Goal: Obtain resource: Download file/media

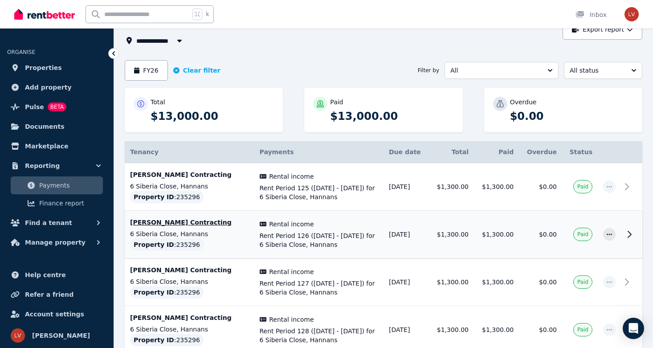
scroll to position [16, 0]
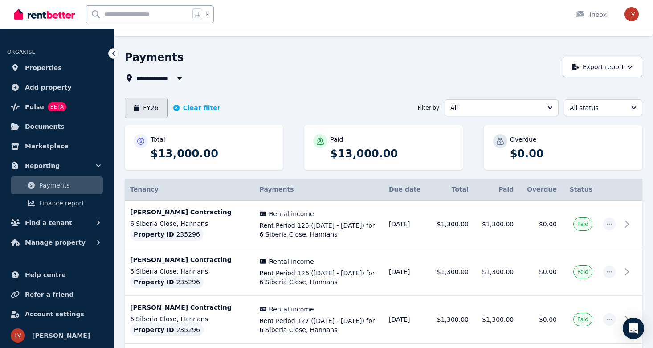
click at [152, 103] on button "FY26" at bounding box center [146, 108] width 43 height 20
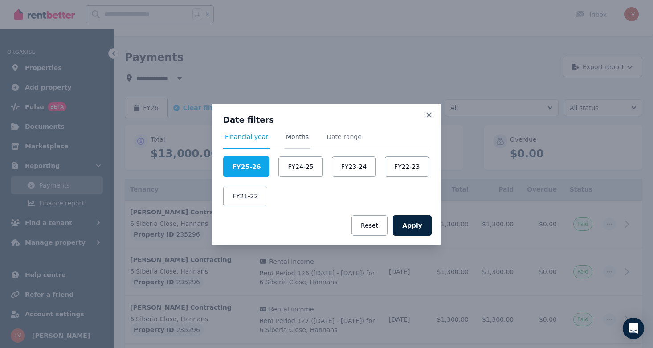
click at [295, 136] on span "Months" at bounding box center [297, 136] width 23 height 9
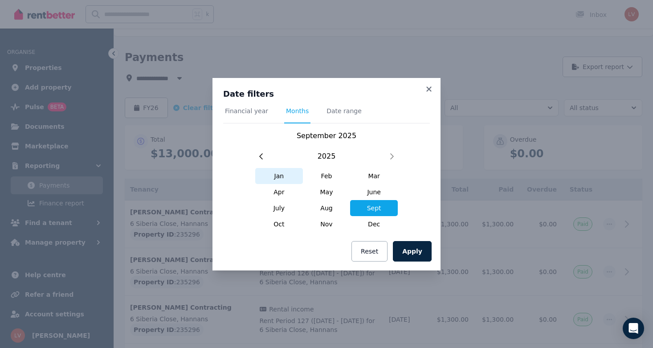
click at [273, 175] on span "Jan" at bounding box center [279, 176] width 48 height 16
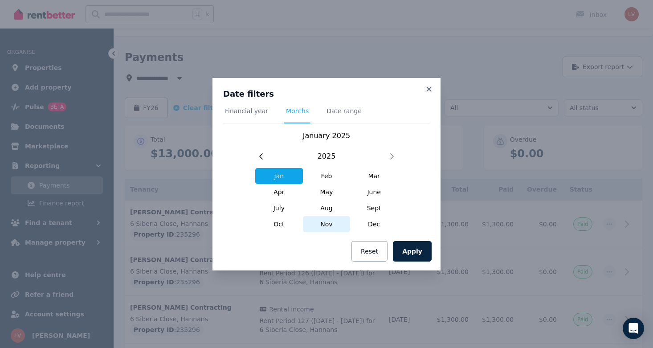
click at [331, 224] on span "Nov" at bounding box center [327, 224] width 48 height 16
click at [283, 174] on span "Jan" at bounding box center [279, 176] width 48 height 16
click at [342, 112] on span "Date range" at bounding box center [343, 110] width 35 height 9
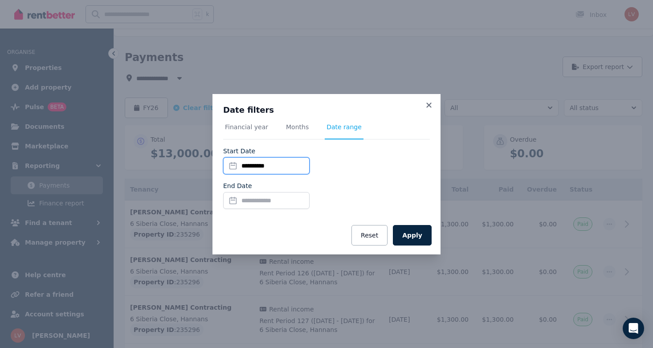
click at [273, 166] on input "**********" at bounding box center [266, 165] width 86 height 17
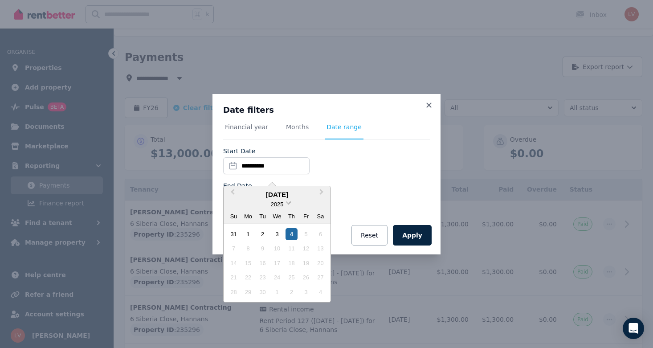
click at [281, 201] on span "2025" at bounding box center [277, 204] width 12 height 7
click at [281, 201] on div "✓ 2025" at bounding box center [277, 204] width 53 height 9
click at [275, 190] on div "[DATE]" at bounding box center [277, 195] width 107 height 10
click at [236, 190] on button "Previous Month" at bounding box center [231, 194] width 14 height 14
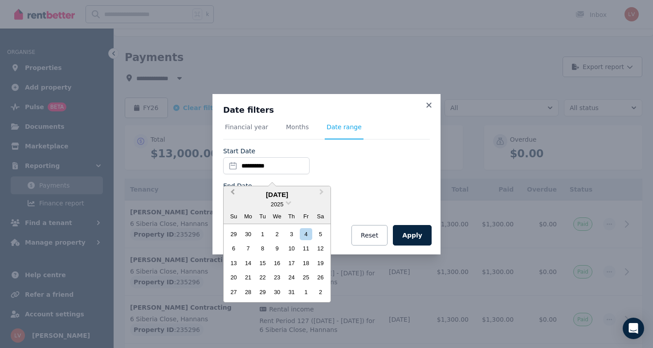
click at [236, 190] on button "Previous Month" at bounding box center [231, 194] width 14 height 14
click at [320, 232] on div "1" at bounding box center [320, 234] width 12 height 12
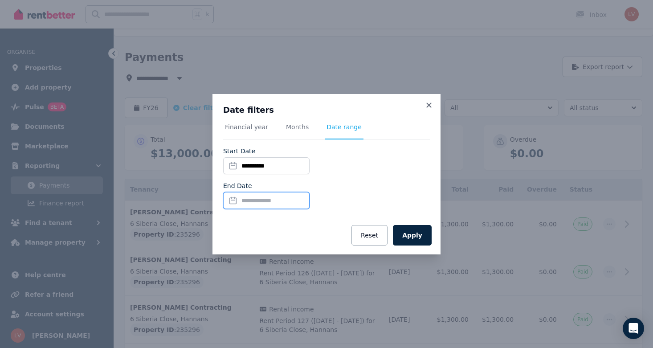
click at [279, 204] on input "End Date" at bounding box center [266, 200] width 86 height 17
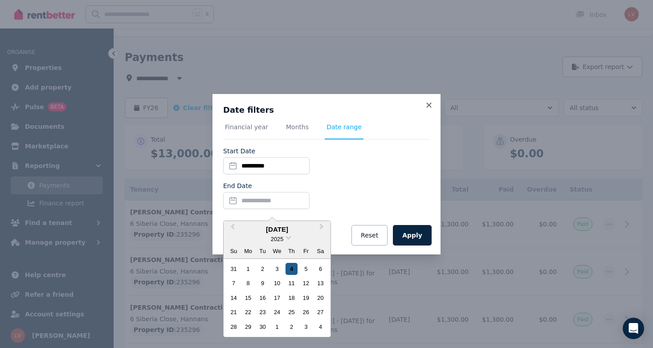
click at [291, 272] on div "4" at bounding box center [291, 269] width 12 height 12
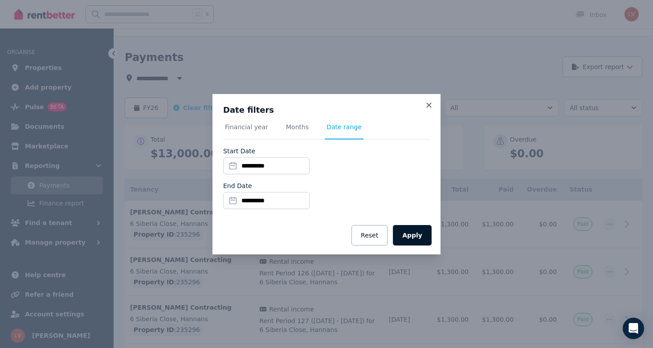
click at [416, 244] on button "Apply" at bounding box center [412, 235] width 39 height 20
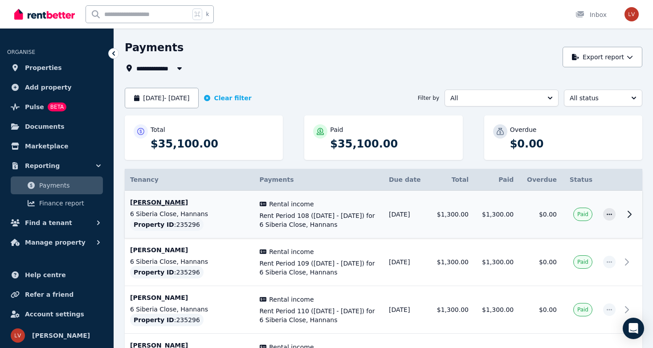
scroll to position [27, 0]
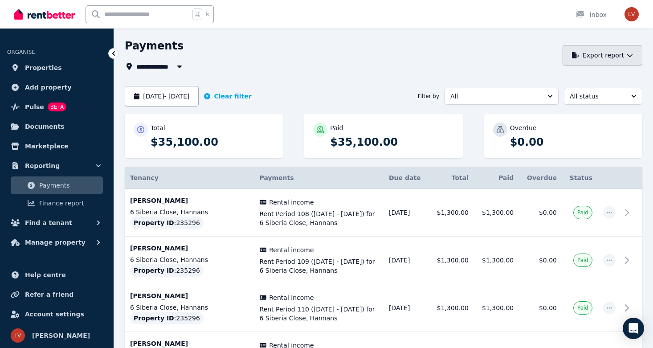
click at [605, 57] on button "Export report" at bounding box center [602, 55] width 80 height 20
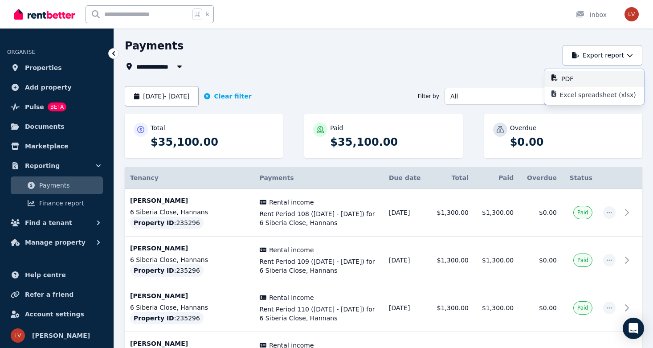
click at [570, 81] on p "PDF" at bounding box center [570, 78] width 19 height 9
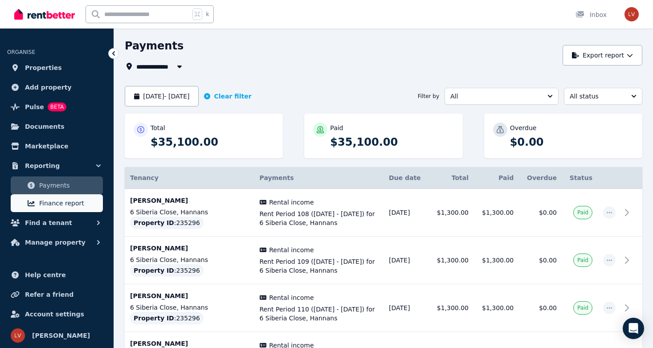
click at [66, 197] on link "Finance report" at bounding box center [57, 203] width 92 height 18
